Goal: Task Accomplishment & Management: Use online tool/utility

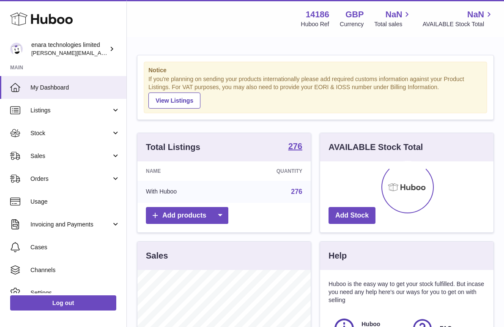
scroll to position [132, 173]
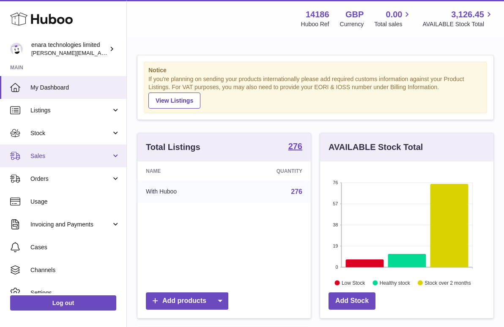
click at [70, 158] on span "Sales" at bounding box center [70, 156] width 81 height 8
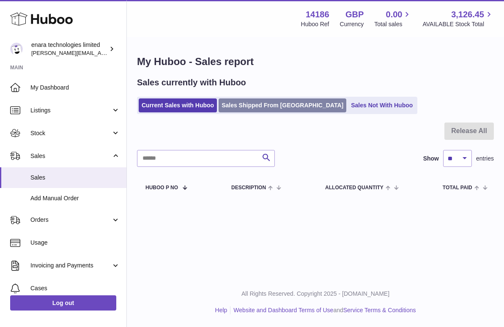
click at [265, 111] on link "Sales Shipped From [GEOGRAPHIC_DATA]" at bounding box center [283, 105] width 128 height 14
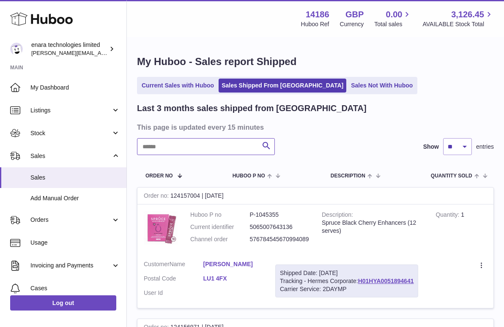
click at [223, 149] on input "text" at bounding box center [206, 146] width 138 height 17
paste input "**********"
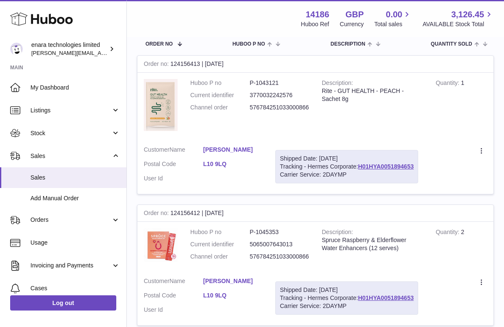
scroll to position [146, 0]
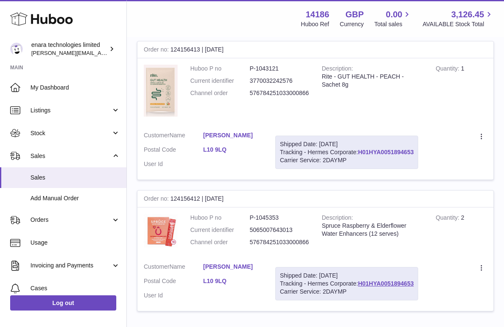
drag, startPoint x: 417, startPoint y: 150, endPoint x: 361, endPoint y: 152, distance: 55.8
click at [361, 152] on div "Shipped Date: 5th Sep 2025 Tracking - Hermes Corporate: H01HYA0051894653 Carrie…" at bounding box center [346, 152] width 143 height 33
copy div "H01HYA0051894653"
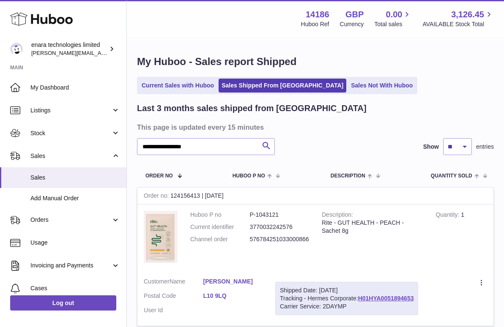
scroll to position [0, 0]
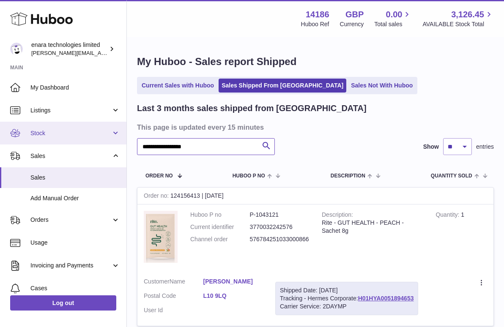
drag, startPoint x: 211, startPoint y: 148, endPoint x: 113, endPoint y: 138, distance: 98.6
click at [114, 139] on div "**********" at bounding box center [252, 267] width 504 height 535
paste input "text"
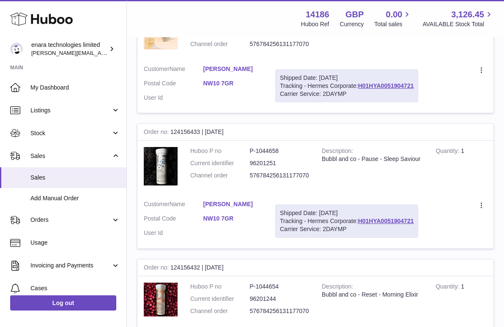
scroll to position [196, 0]
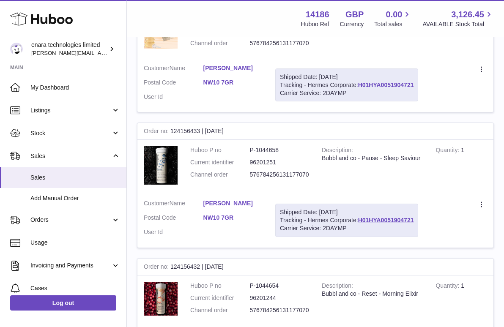
drag, startPoint x: 416, startPoint y: 82, endPoint x: 359, endPoint y: 83, distance: 57.1
click at [359, 83] on div "Shipped Date: 5th Sep 2025 Tracking - Hermes Corporate: H01HYA0051904721 Carrie…" at bounding box center [346, 84] width 143 height 33
copy div "H01HYA0051904721"
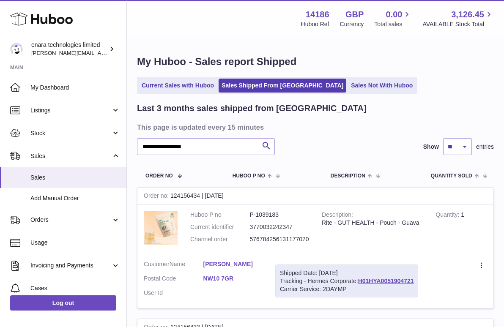
scroll to position [0, 0]
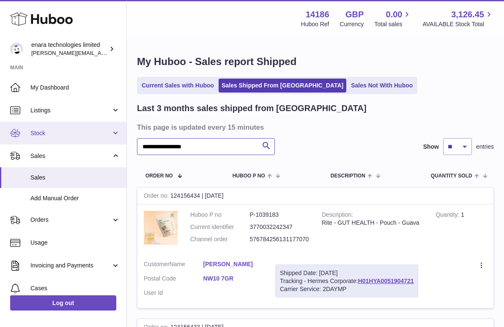
drag, startPoint x: 213, startPoint y: 152, endPoint x: 93, endPoint y: 130, distance: 121.1
click at [93, 131] on div "**********" at bounding box center [252, 326] width 504 height 653
paste input "text"
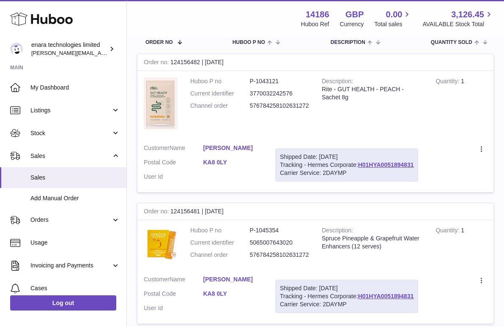
scroll to position [134, 0]
drag, startPoint x: 416, startPoint y: 161, endPoint x: 360, endPoint y: 164, distance: 56.3
click at [360, 164] on div "Shipped Date: 5th Sep 2025 Tracking - Hermes Corporate: H01HYA0051894831 Carrie…" at bounding box center [346, 164] width 143 height 33
copy div "H01HYA0051894831"
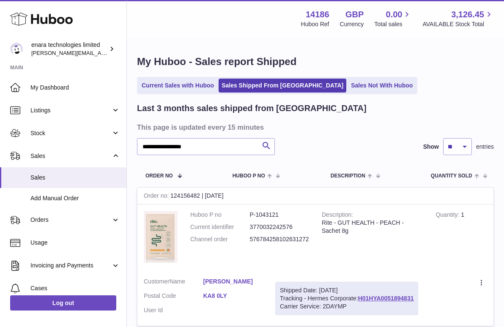
scroll to position [0, 0]
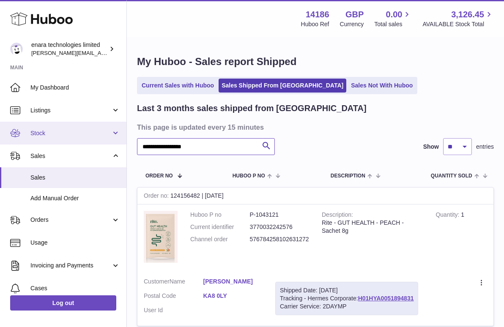
drag, startPoint x: 210, startPoint y: 146, endPoint x: 48, endPoint y: 134, distance: 162.3
click at [48, 134] on div "**********" at bounding box center [252, 267] width 504 height 535
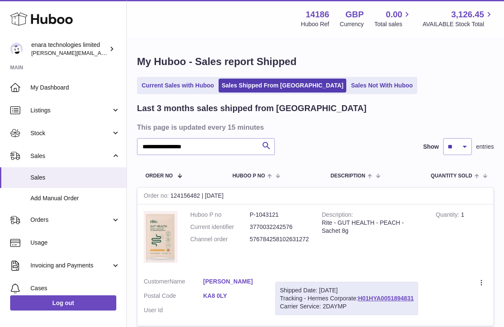
click at [357, 97] on div "**********" at bounding box center [315, 261] width 377 height 447
drag, startPoint x: 417, startPoint y: 296, endPoint x: 360, endPoint y: 298, distance: 56.7
click at [360, 298] on div "Shipped Date: 5th Sep 2025 Tracking - Hermes Corporate: H01HYA0051894831 Carrie…" at bounding box center [346, 298] width 143 height 33
copy div "H01HYA0051894831"
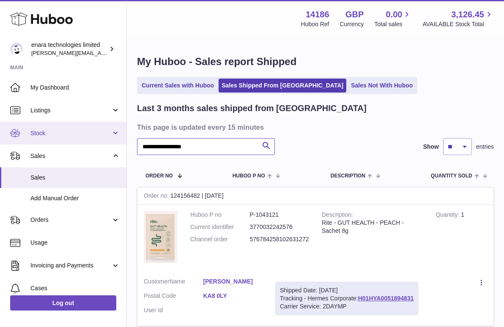
drag, startPoint x: 208, startPoint y: 147, endPoint x: 5, endPoint y: 137, distance: 202.3
click at [5, 137] on div "**********" at bounding box center [252, 267] width 504 height 535
paste input "text"
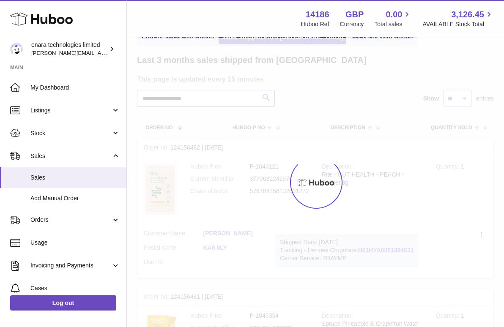
scroll to position [49, 0]
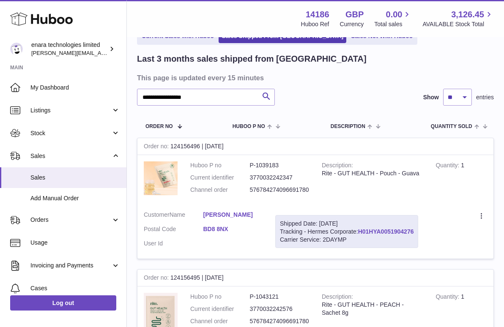
drag, startPoint x: 417, startPoint y: 228, endPoint x: 361, endPoint y: 230, distance: 55.8
click at [361, 230] on div "Shipped Date: 5th Sep 2025 Tracking - Hermes Corporate: H01HYA0051904276 Carrie…" at bounding box center [346, 231] width 143 height 33
copy div "H01HYA0051904276"
drag, startPoint x: 218, startPoint y: 96, endPoint x: -4, endPoint y: 71, distance: 223.7
click at [0, 71] on html ".st0{fill:#141414;}" at bounding box center [252, 114] width 504 height 327
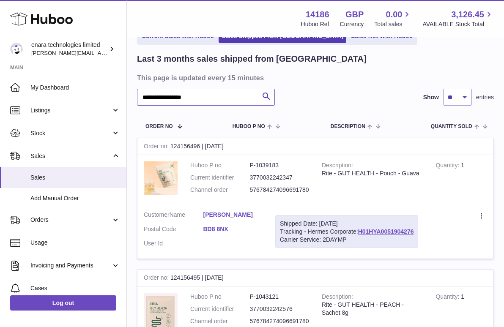
type input "*"
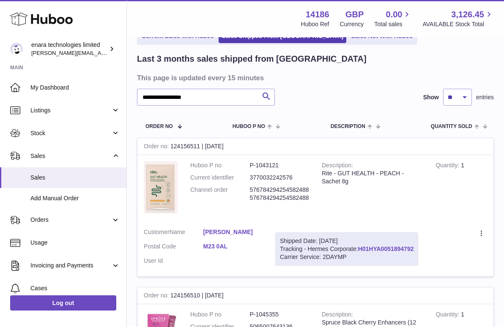
drag, startPoint x: 418, startPoint y: 245, endPoint x: 361, endPoint y: 248, distance: 56.7
click at [361, 248] on div "Shipped Date: 5th Sep 2025 Tracking - Hermes Corporate: H01HYA0051894792 Carrie…" at bounding box center [346, 248] width 143 height 33
copy div "H01HYA0051894792"
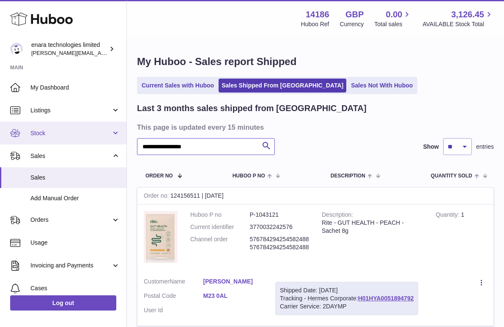
drag, startPoint x: 213, startPoint y: 144, endPoint x: 25, endPoint y: 138, distance: 187.3
paste input "text"
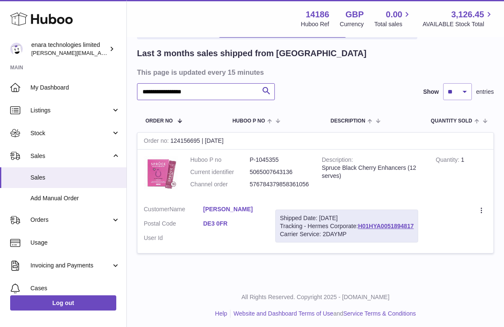
scroll to position [55, 0]
drag, startPoint x: 416, startPoint y: 222, endPoint x: 360, endPoint y: 224, distance: 56.2
click at [360, 224] on div "Shipped Date: 5th Sep 2025 Tracking - Hermes Corporate: H01HYA0051894817 Carrie…" at bounding box center [346, 226] width 143 height 33
copy div "H01HYA0051894817"
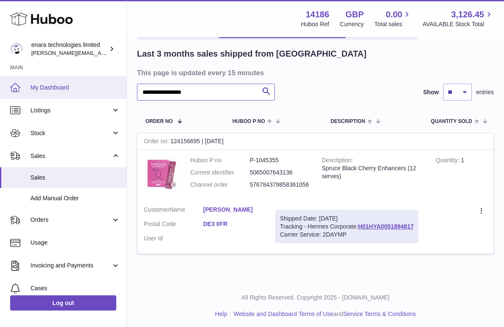
drag, startPoint x: 214, startPoint y: 93, endPoint x: 46, endPoint y: 79, distance: 169.3
click at [44, 80] on div "**********" at bounding box center [252, 138] width 504 height 386
paste input "text"
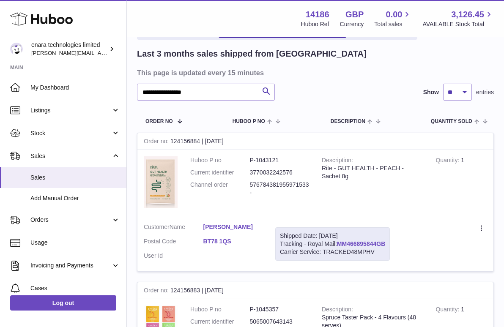
drag, startPoint x: 389, startPoint y: 241, endPoint x: 339, endPoint y: 245, distance: 50.0
click at [338, 245] on div "Shipped Date: 5th Sep 2025 Tracking - Royal Mail: MM466895844GB Carrier Service…" at bounding box center [332, 243] width 115 height 33
copy div "MM466895844GB"
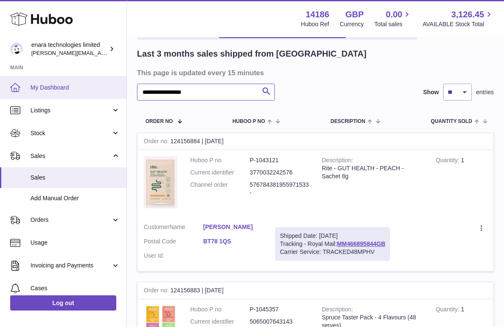
drag, startPoint x: 214, startPoint y: 93, endPoint x: 36, endPoint y: 93, distance: 178.8
click at [36, 93] on div "**********" at bounding box center [252, 216] width 504 height 543
paste input "text"
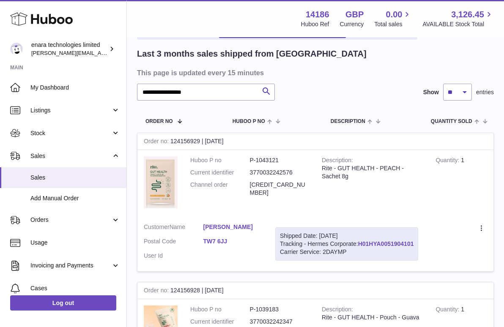
drag, startPoint x: 416, startPoint y: 242, endPoint x: 361, endPoint y: 244, distance: 55.0
click at [361, 244] on div "Shipped Date: 5th Sep 2025 Tracking - Hermes Corporate: H01HYA0051904101 Carrie…" at bounding box center [346, 243] width 143 height 33
copy div "H01HYA0051904101"
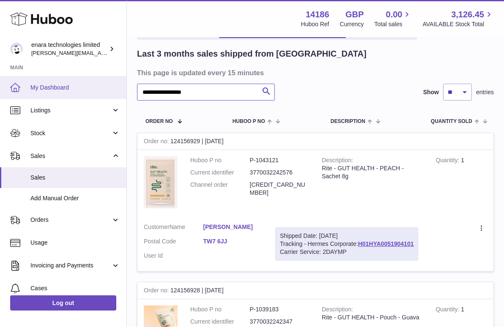
drag, startPoint x: 224, startPoint y: 93, endPoint x: 85, endPoint y: 91, distance: 139.9
click at [86, 92] on div "**********" at bounding box center [252, 216] width 504 height 543
paste input "text"
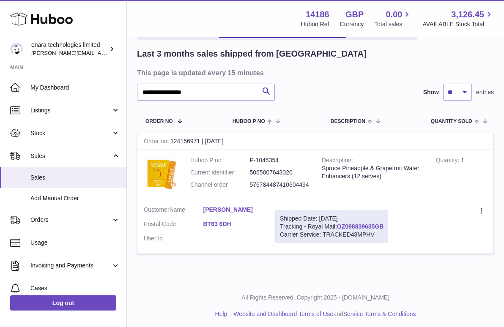
drag, startPoint x: 387, startPoint y: 222, endPoint x: 339, endPoint y: 224, distance: 47.4
click at [339, 224] on div "Shipped Date: 5th Sep 2025 Tracking - Royal Mail: OZ098839635GB Carrier Service…" at bounding box center [331, 226] width 113 height 33
copy div "OZ098839635GB"
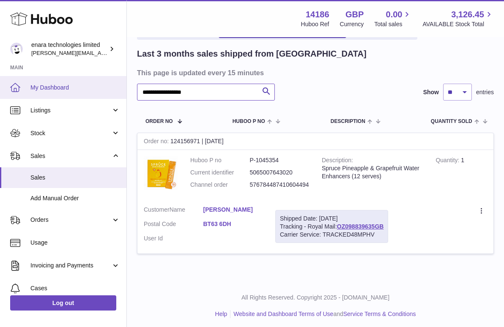
drag, startPoint x: 214, startPoint y: 89, endPoint x: 30, endPoint y: 88, distance: 184.3
click at [30, 89] on div "**********" at bounding box center [252, 138] width 504 height 386
paste input "text"
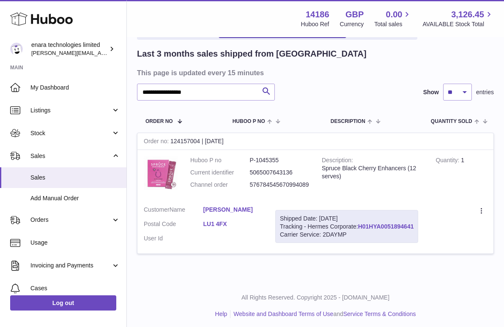
drag, startPoint x: 416, startPoint y: 223, endPoint x: 361, endPoint y: 223, distance: 55.4
click at [361, 224] on div "Shipped Date: 5th Sep 2025 Tracking - Hermes Corporate: H01HYA0051894641 Carrie…" at bounding box center [346, 226] width 143 height 33
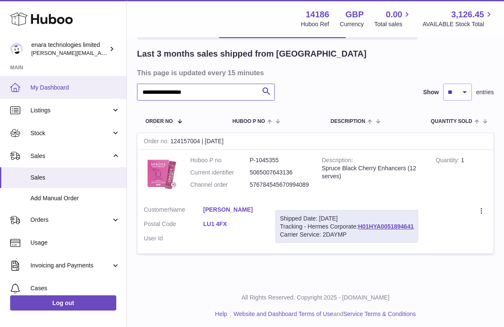
drag, startPoint x: 212, startPoint y: 94, endPoint x: 51, endPoint y: 80, distance: 162.1
click at [54, 80] on div "**********" at bounding box center [252, 138] width 504 height 386
paste input "text"
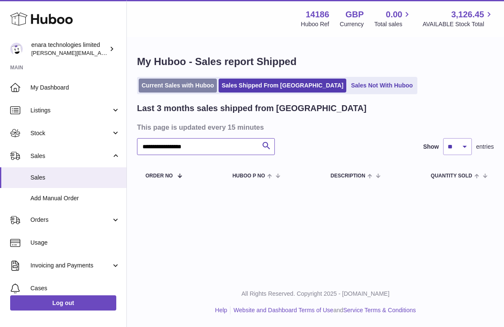
type input "**********"
click at [195, 82] on link "Current Sales with Huboo" at bounding box center [178, 86] width 78 height 14
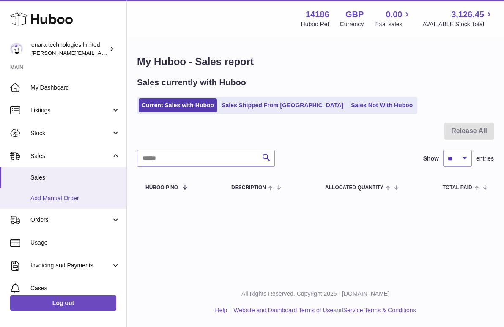
click at [70, 196] on span "Add Manual Order" at bounding box center [75, 198] width 90 height 8
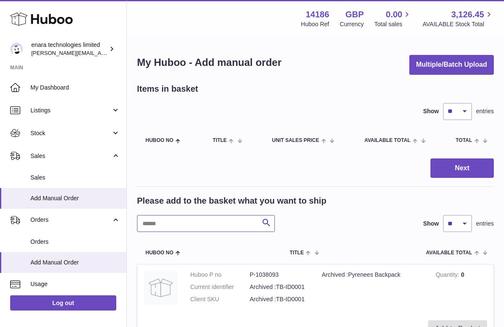
click at [211, 224] on input "text" at bounding box center [206, 223] width 138 height 17
paste input "*********"
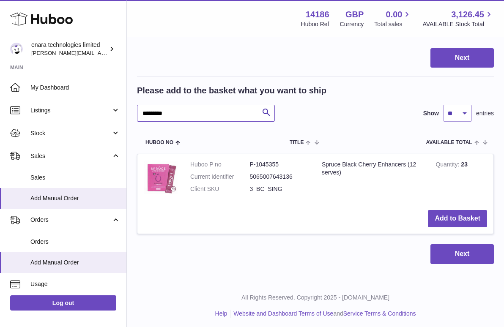
scroll to position [110, 0]
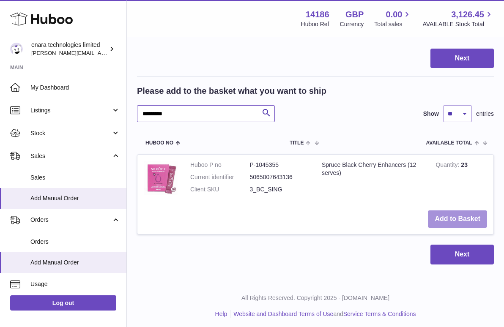
type input "*********"
click at [458, 212] on button "Add to Basket" at bounding box center [457, 219] width 59 height 17
